Goal: Task Accomplishment & Management: Complete application form

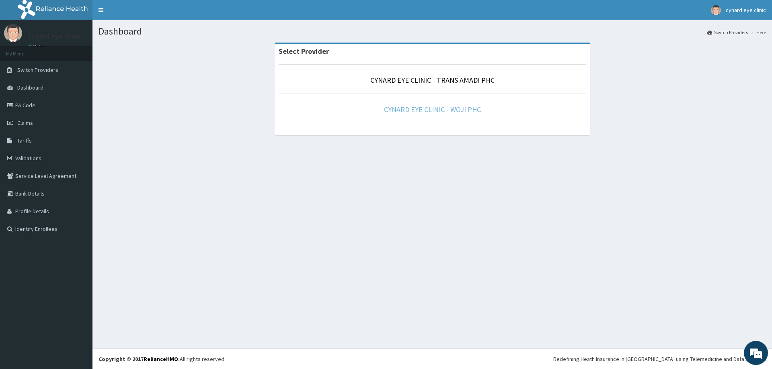
click at [426, 113] on link "CYNARD EYE CLINIC - WOJI PHC" at bounding box center [432, 109] width 97 height 9
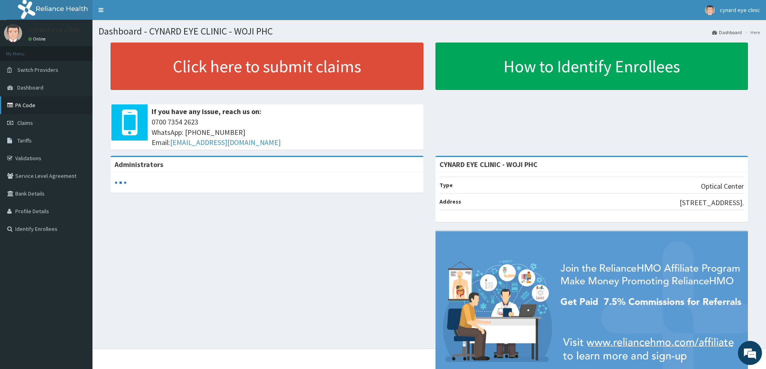
click at [37, 105] on link "PA Code" at bounding box center [46, 105] width 92 height 18
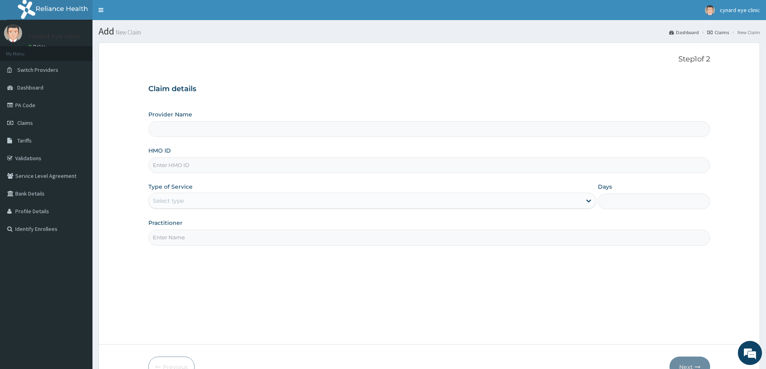
type input "CYNARD EYE CLINIC - WOJI PHC"
click at [209, 168] on input "HMO ID" at bounding box center [429, 166] width 562 height 16
paste input "VAG/10046/D"
type input "VAG/10046/D"
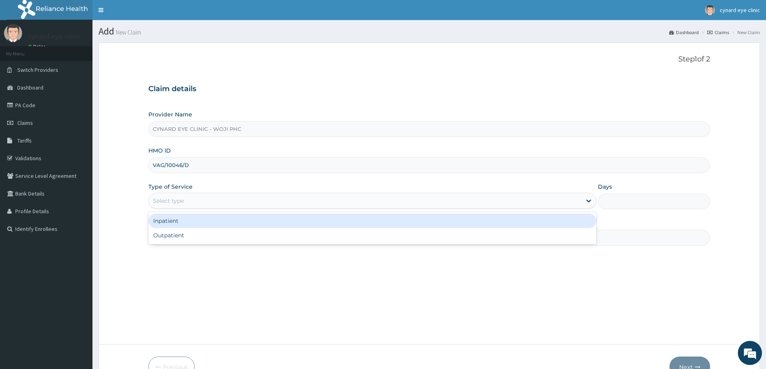
click at [196, 201] on div "Select type" at bounding box center [365, 201] width 433 height 13
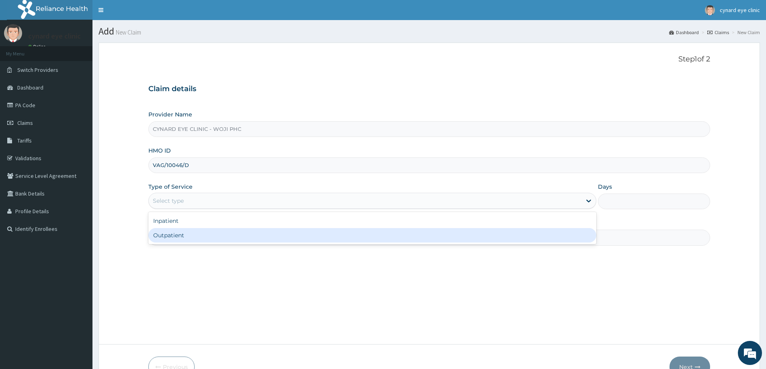
click at [198, 232] on div "Outpatient" at bounding box center [372, 235] width 448 height 14
type input "1"
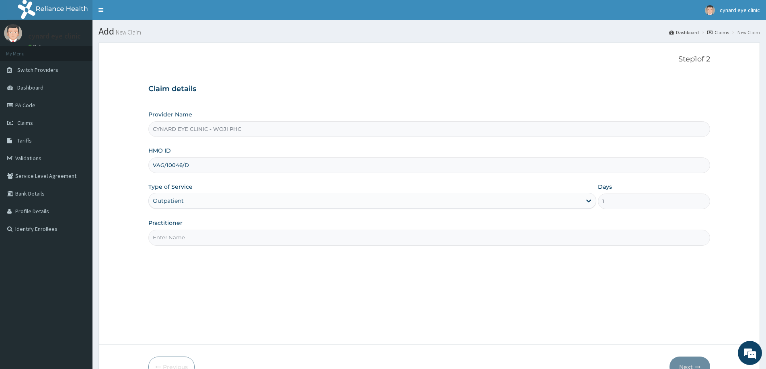
click at [187, 239] on input "Practitioner" at bounding box center [429, 238] width 562 height 16
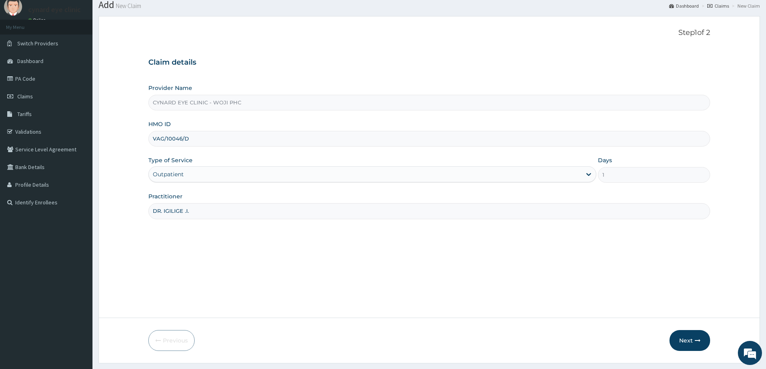
scroll to position [47, 0]
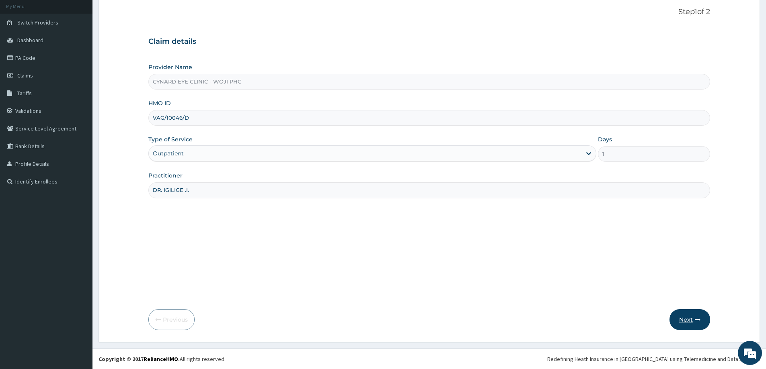
type input "DR. IGILIGE .I."
click at [696, 318] on icon "button" at bounding box center [698, 320] width 6 height 6
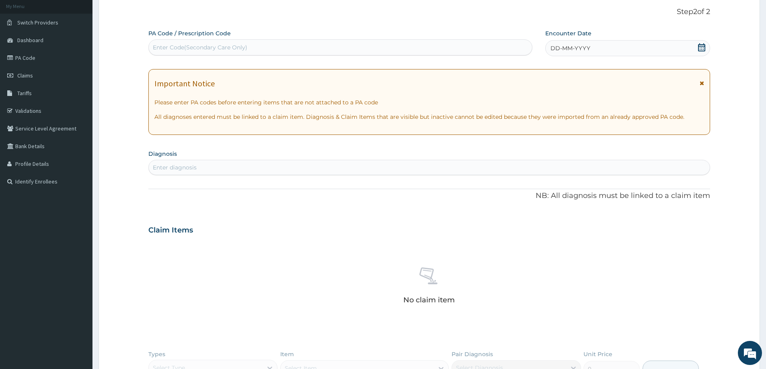
click at [250, 47] on div "Enter Code(Secondary Care Only)" at bounding box center [340, 47] width 383 height 13
type input "PA/326AA2"
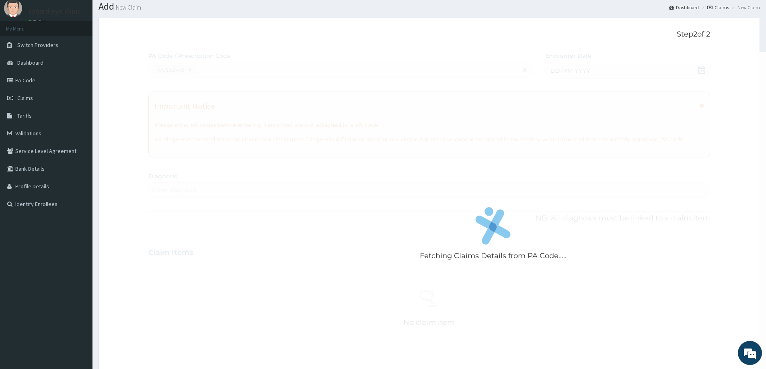
scroll to position [7, 0]
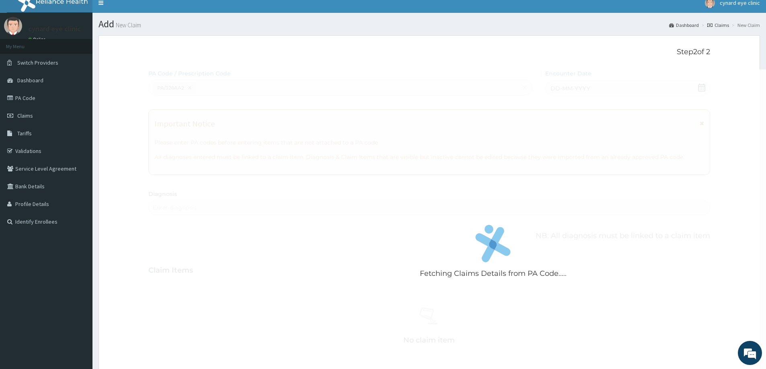
click at [279, 187] on div "Fetching Claims Details from PA Code....." at bounding box center [492, 254] width 689 height 369
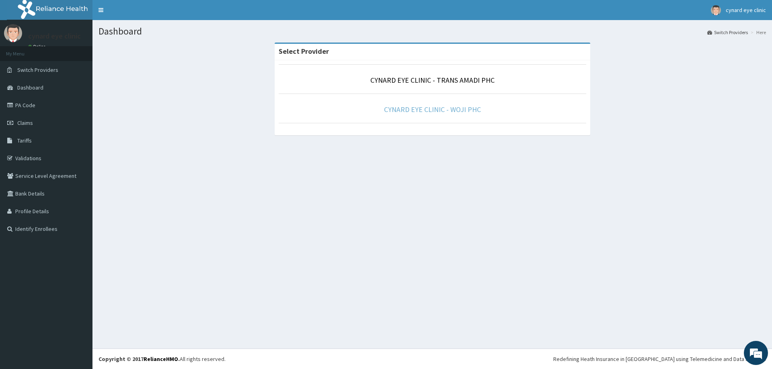
click at [434, 111] on link "CYNARD EYE CLINIC - WOJI PHC" at bounding box center [432, 109] width 97 height 9
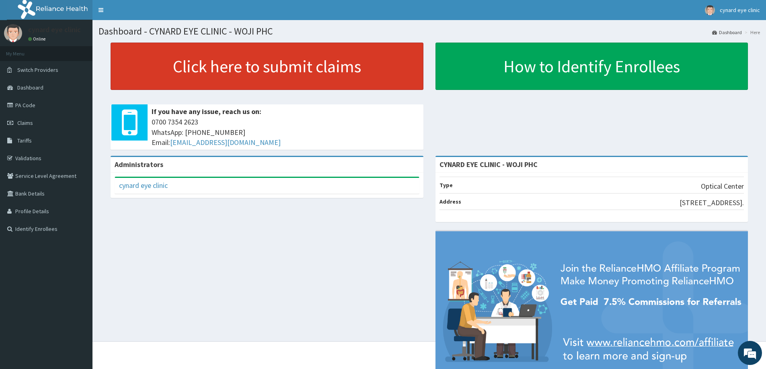
click at [256, 68] on link "Click here to submit claims" at bounding box center [267, 66] width 313 height 47
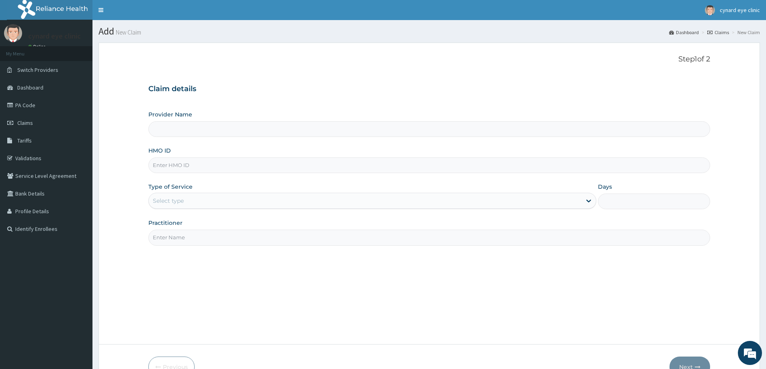
type input "CYNARD EYE CLINIC - WOJI PHC"
click at [266, 166] on input "HMO ID" at bounding box center [429, 166] width 562 height 16
type input "VAG/10046/D"
click at [207, 198] on div "Select type" at bounding box center [365, 201] width 433 height 13
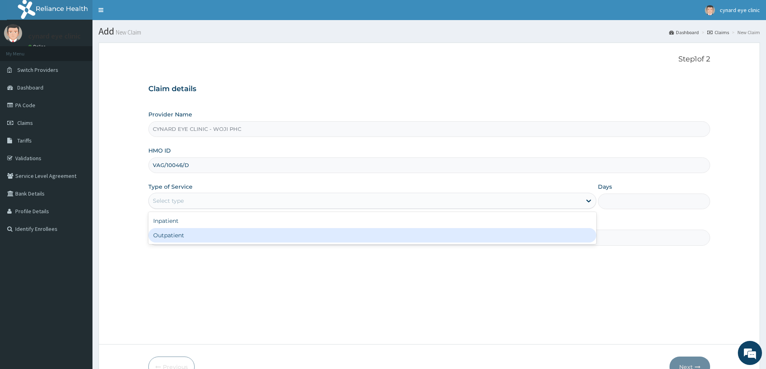
click at [189, 236] on div "Outpatient" at bounding box center [372, 235] width 448 height 14
type input "1"
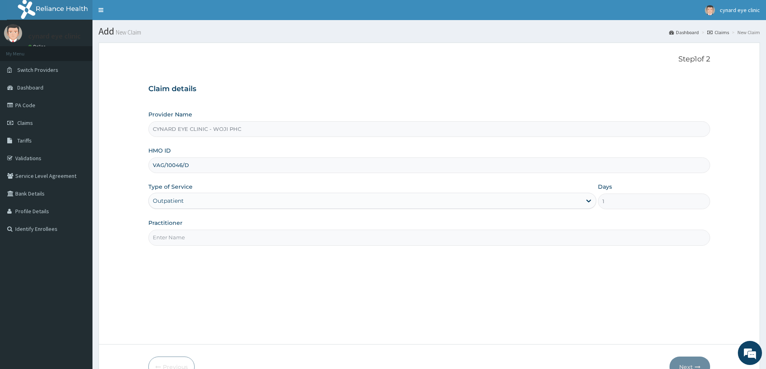
click at [189, 236] on input "Practitioner" at bounding box center [429, 238] width 562 height 16
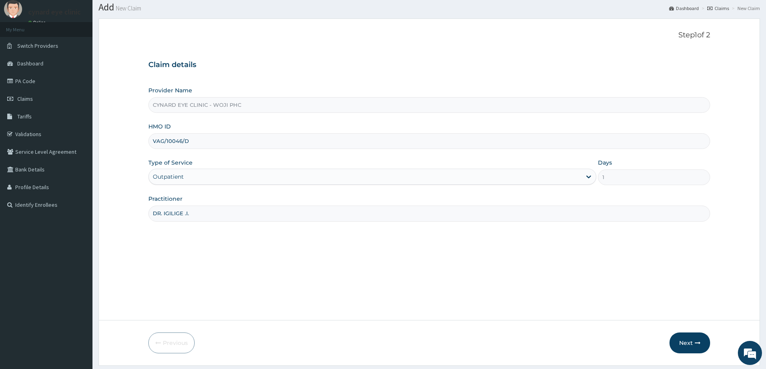
scroll to position [47, 0]
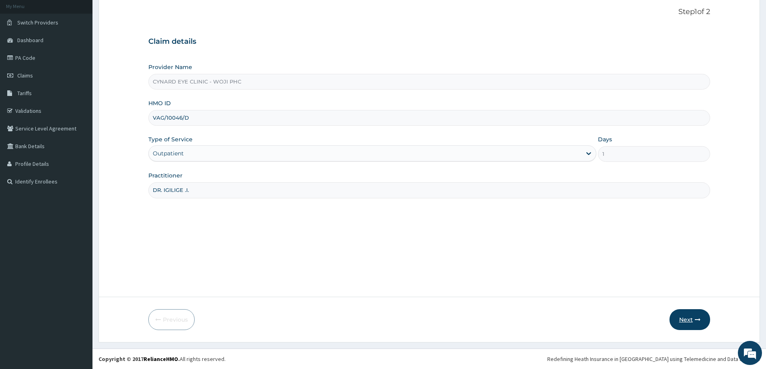
type input "DR. IGILIGE .I."
click at [685, 316] on button "Next" at bounding box center [689, 320] width 41 height 21
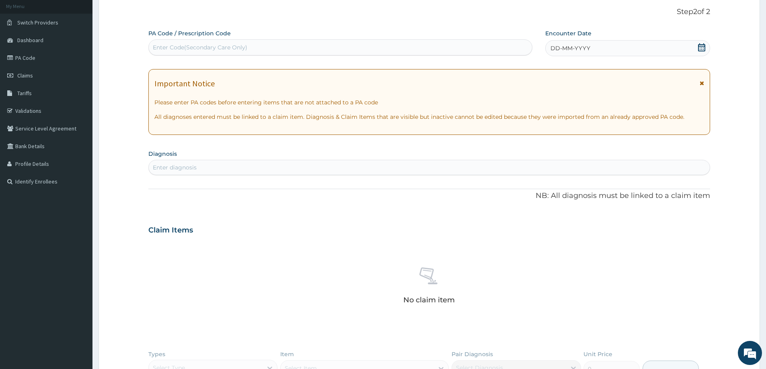
click at [252, 45] on div "Enter Code(Secondary Care Only)" at bounding box center [340, 47] width 383 height 13
type input "PA/326AA2"
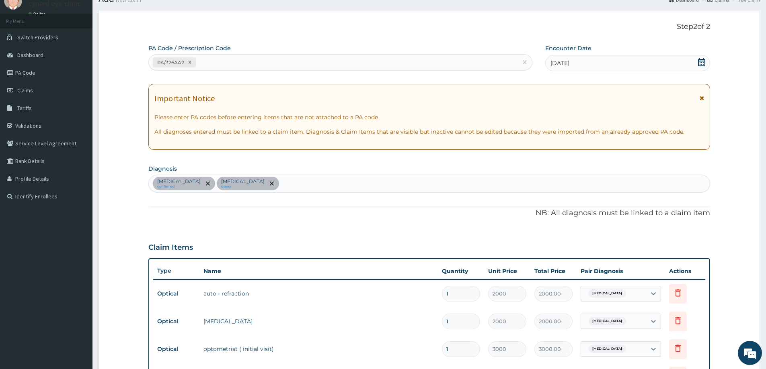
scroll to position [27, 0]
